Goal: Information Seeking & Learning: Learn about a topic

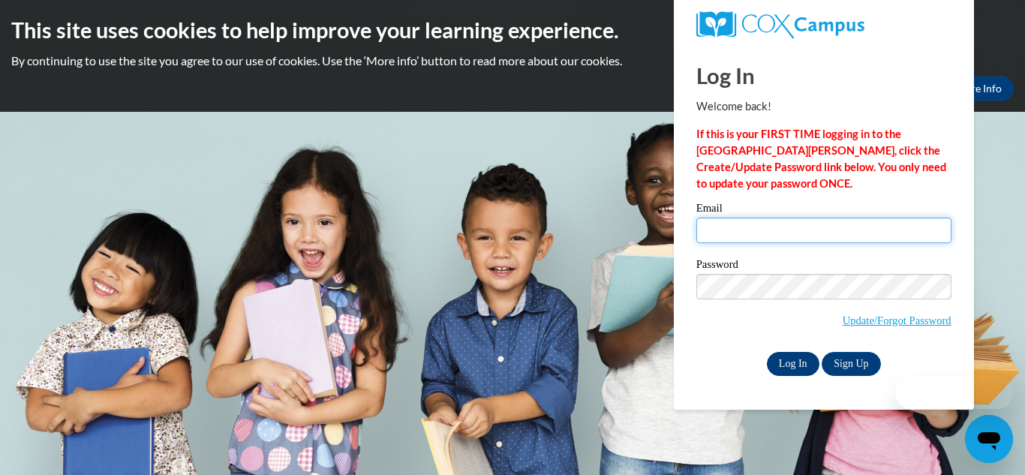
type input "tinachristensen83@gmail.com"
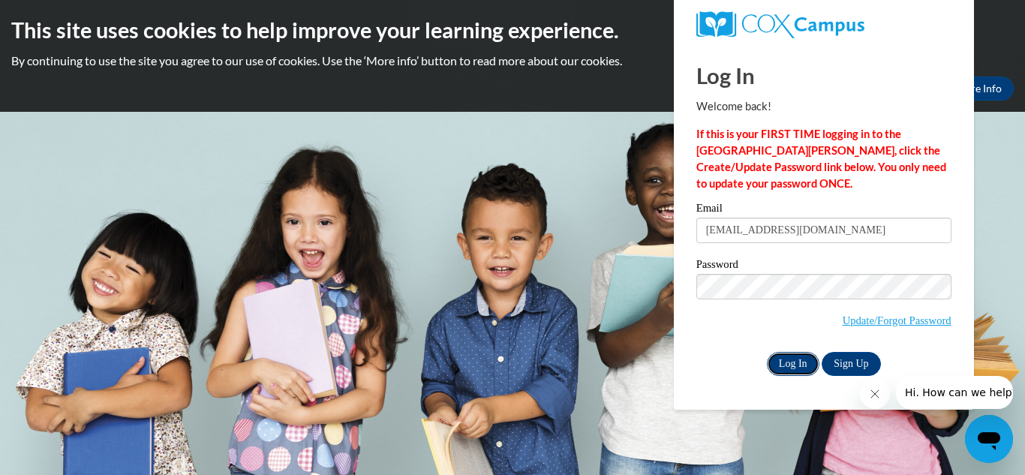
click at [800, 371] on input "Log In" at bounding box center [793, 364] width 53 height 24
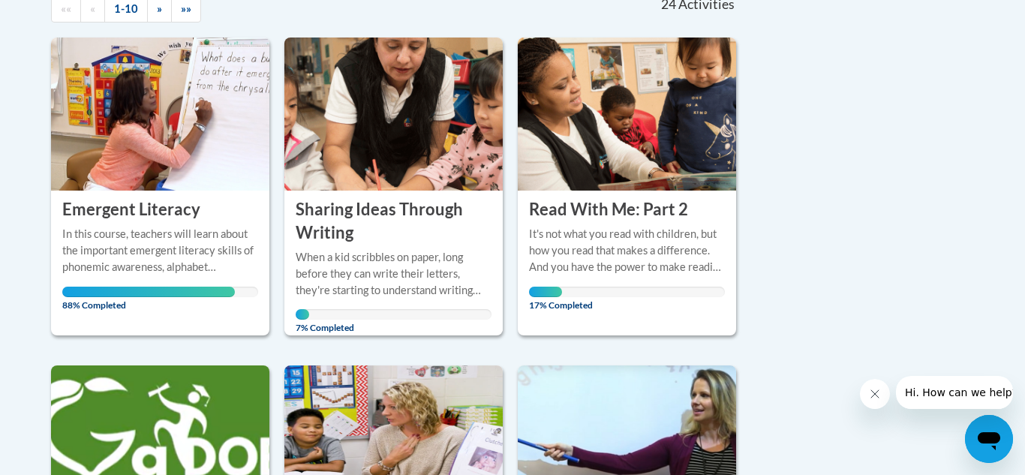
scroll to position [360, 0]
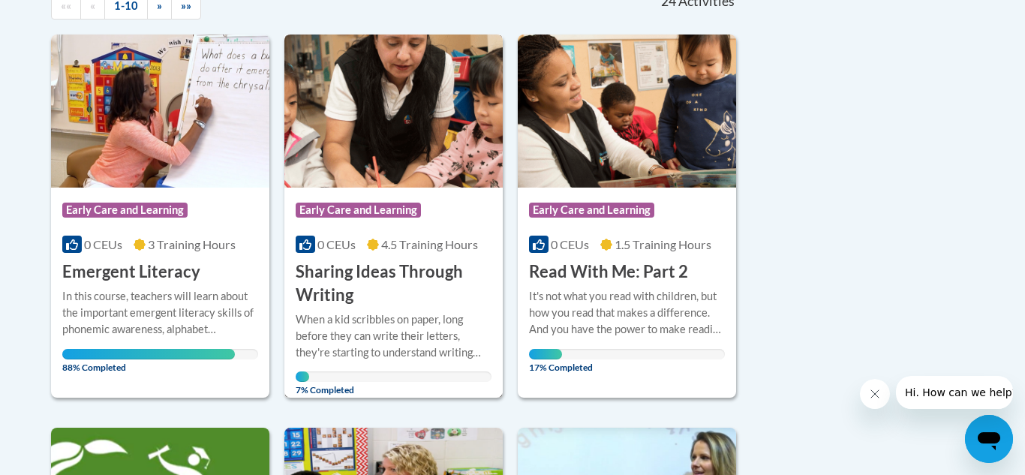
click at [404, 328] on div "When a kid scribbles on paper, long before they can write their letters, they'r…" at bounding box center [394, 336] width 196 height 50
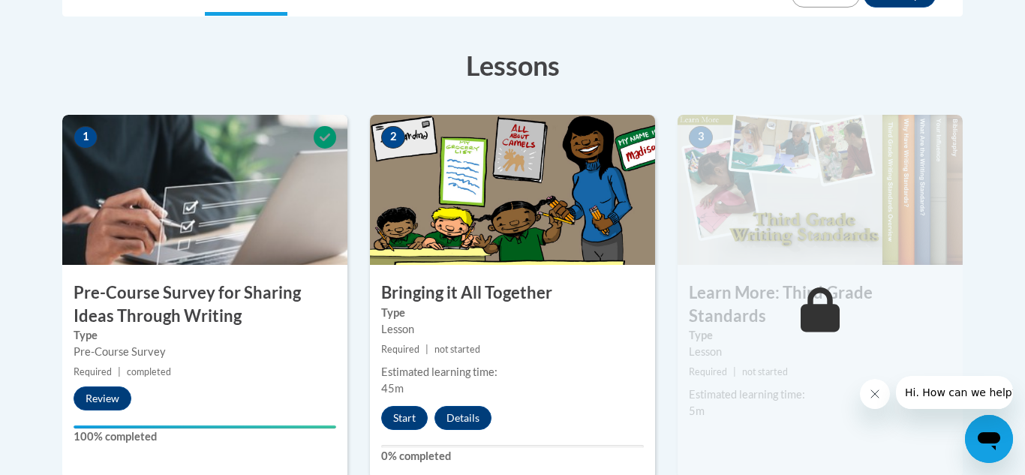
scroll to position [420, 0]
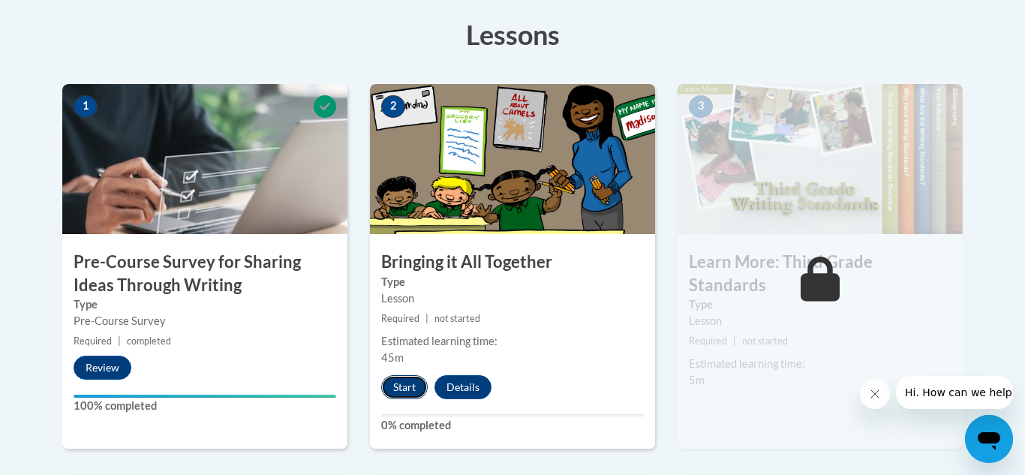
click at [411, 383] on button "Start" at bounding box center [404, 387] width 47 height 24
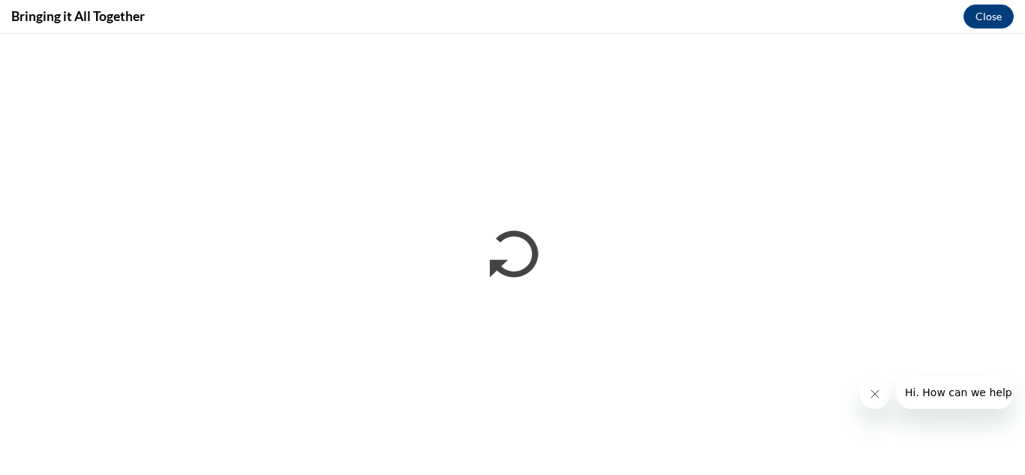
scroll to position [0, 0]
